Goal: Task Accomplishment & Management: Use online tool/utility

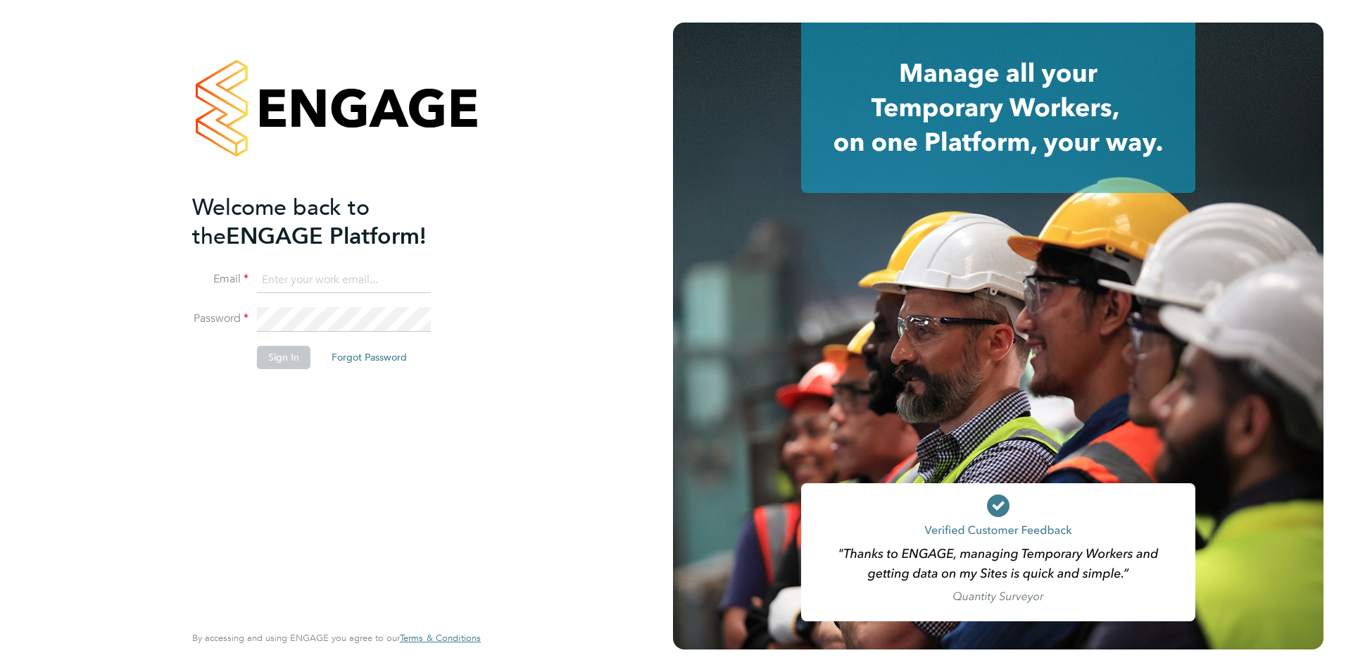
type input "[EMAIL_ADDRESS][DOMAIN_NAME]"
click at [288, 306] on button "Sign In" at bounding box center [284, 357] width 54 height 23
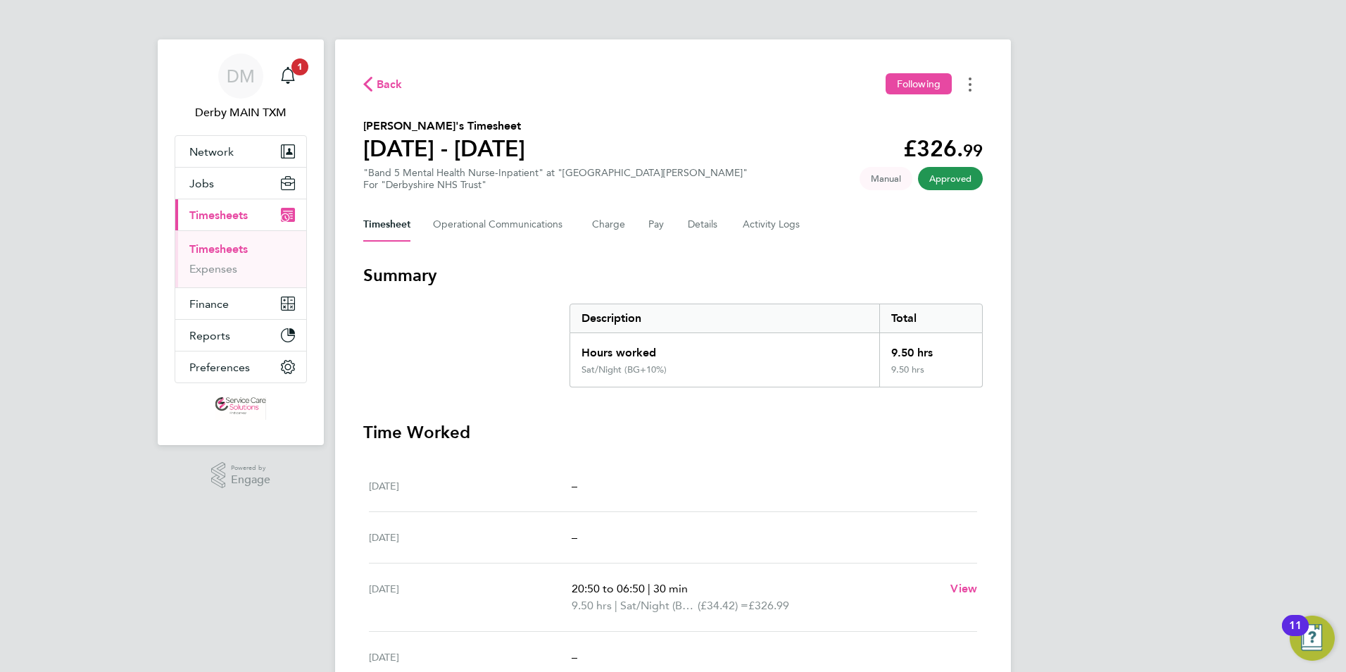
click at [972, 89] on button "Timesheets Menu" at bounding box center [969, 84] width 25 height 22
click at [884, 115] on link "Download timesheet" at bounding box center [898, 115] width 169 height 28
